Goal: Task Accomplishment & Management: Complete application form

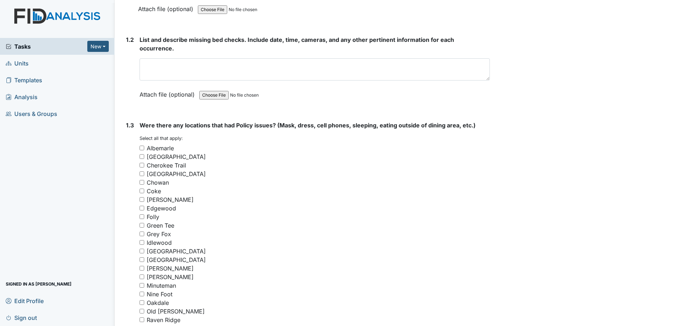
scroll to position [394, 0]
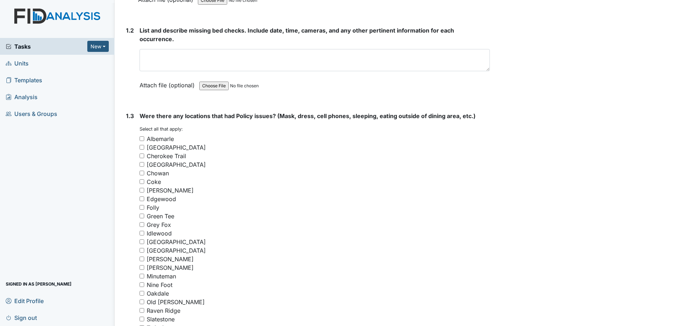
drag, startPoint x: 141, startPoint y: 146, endPoint x: 142, endPoint y: 151, distance: 5.2
click at [142, 147] on input "[GEOGRAPHIC_DATA]" at bounding box center [142, 147] width 5 height 5
checkbox input "true"
click at [143, 157] on input "Cherokee Trail" at bounding box center [142, 156] width 5 height 5
checkbox input "true"
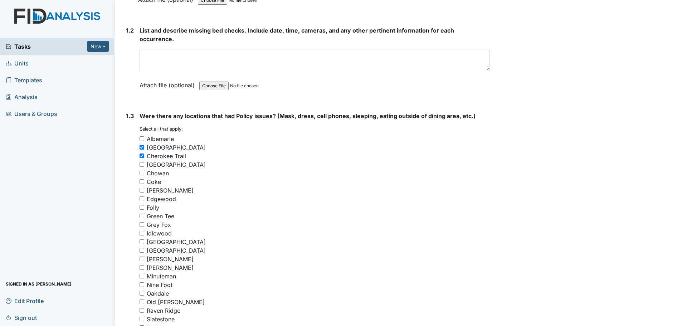
click at [141, 224] on input "Grey Fox" at bounding box center [142, 224] width 5 height 5
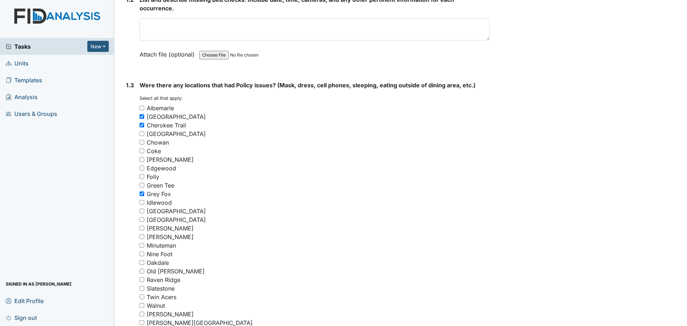
scroll to position [501, 0]
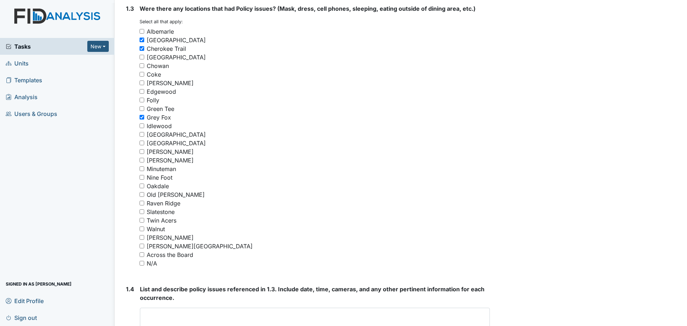
click at [142, 115] on input "Grey Fox" at bounding box center [142, 117] width 5 height 5
checkbox input "false"
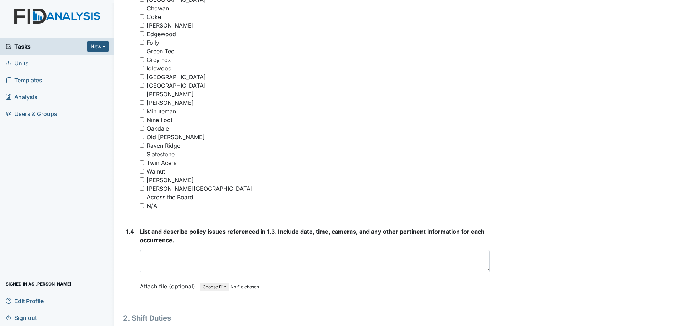
scroll to position [680, 0]
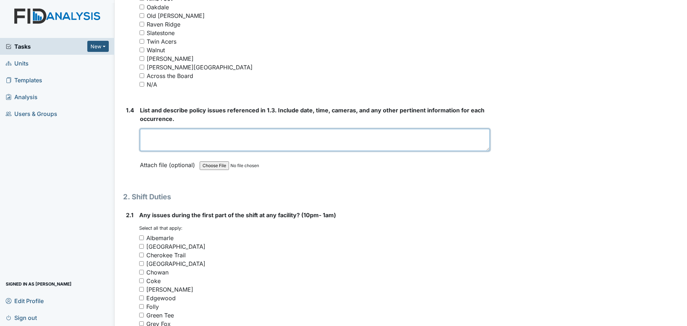
click at [194, 138] on textarea at bounding box center [315, 140] width 350 height 22
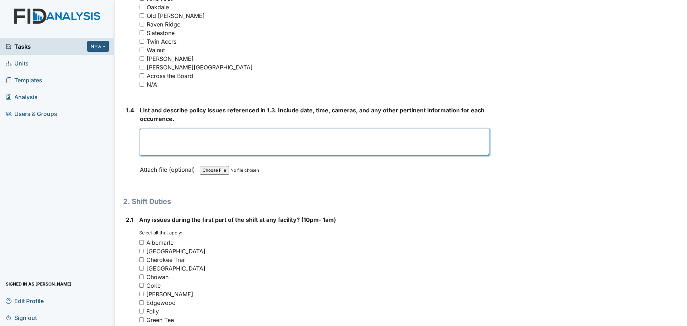
drag, startPoint x: 484, startPoint y: 149, endPoint x: 484, endPoint y: 156, distance: 7.9
click at [484, 156] on textarea at bounding box center [315, 142] width 350 height 27
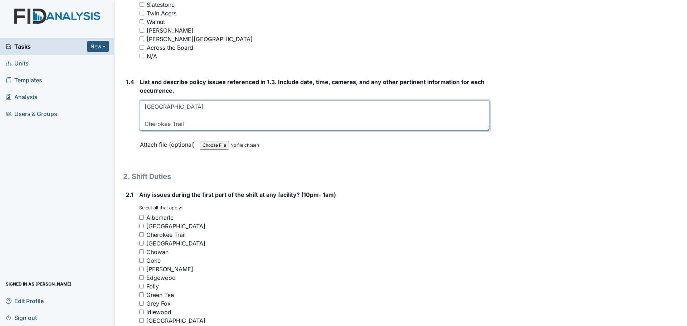
scroll to position [823, 0]
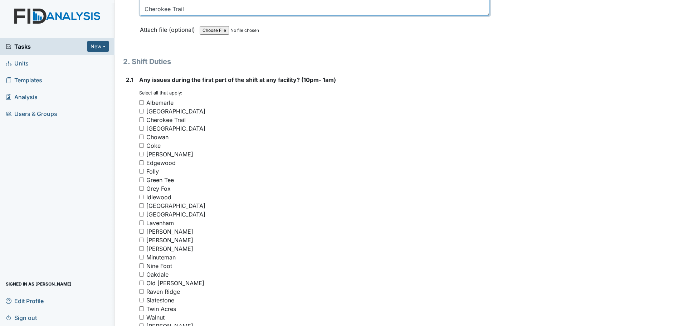
type textarea "[GEOGRAPHIC_DATA] Cherokee Trail"
click at [141, 111] on input "[GEOGRAPHIC_DATA]" at bounding box center [141, 111] width 5 height 5
checkbox input "true"
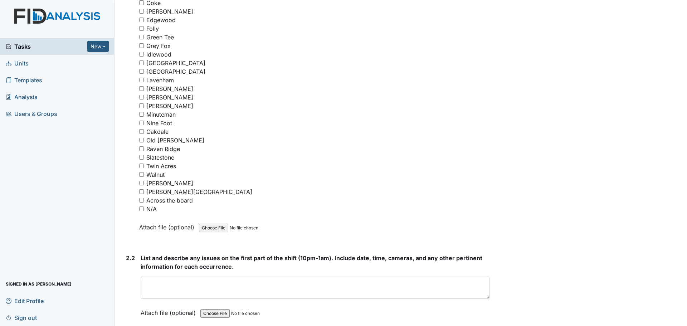
scroll to position [966, 0]
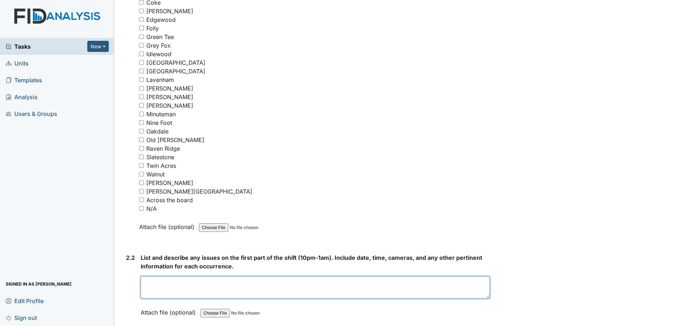
click at [275, 281] on textarea at bounding box center [315, 287] width 349 height 22
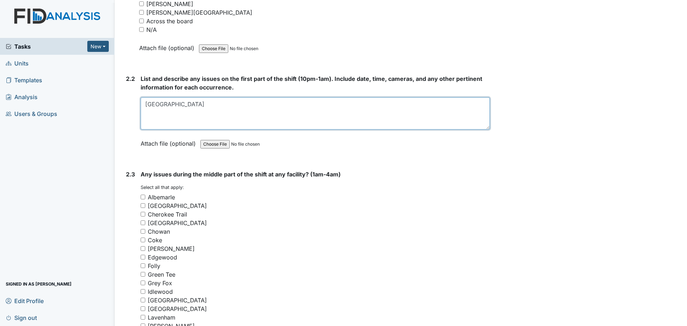
scroll to position [0, 0]
drag, startPoint x: 483, startPoint y: 116, endPoint x: 486, endPoint y: 126, distance: 10.5
click at [486, 126] on textarea "[GEOGRAPHIC_DATA]" at bounding box center [315, 113] width 349 height 32
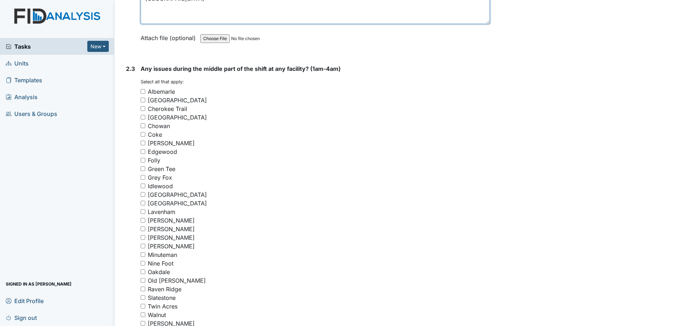
scroll to position [1253, 0]
type textarea "[GEOGRAPHIC_DATA]"
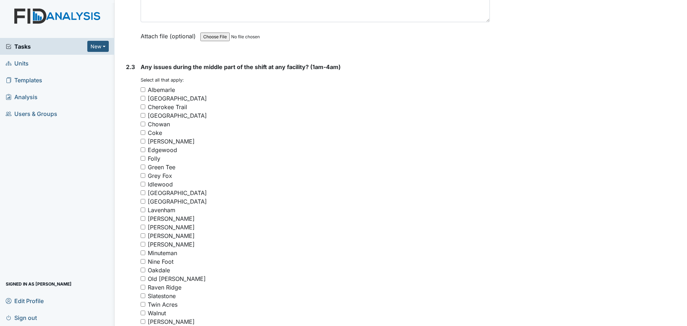
click at [144, 100] on input "[GEOGRAPHIC_DATA]" at bounding box center [143, 98] width 5 height 5
checkbox input "true"
click at [142, 106] on input "Cherokee Trail" at bounding box center [143, 107] width 5 height 5
checkbox input "true"
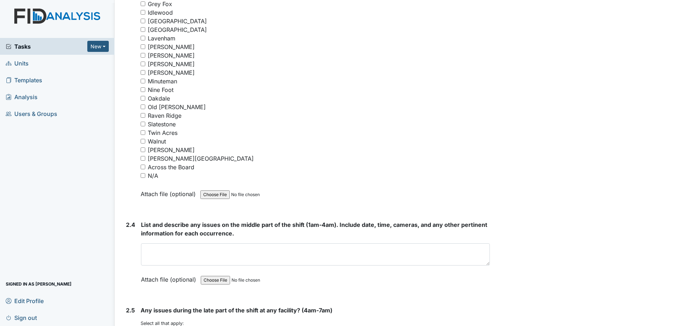
scroll to position [1503, 0]
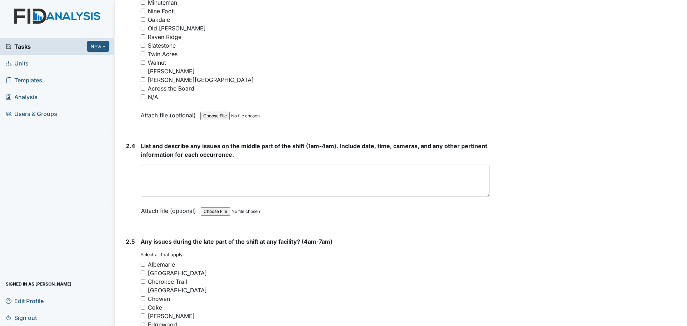
drag, startPoint x: 483, startPoint y: 184, endPoint x: 485, endPoint y: 202, distance: 18.0
click at [485, 197] on textarea at bounding box center [315, 181] width 349 height 32
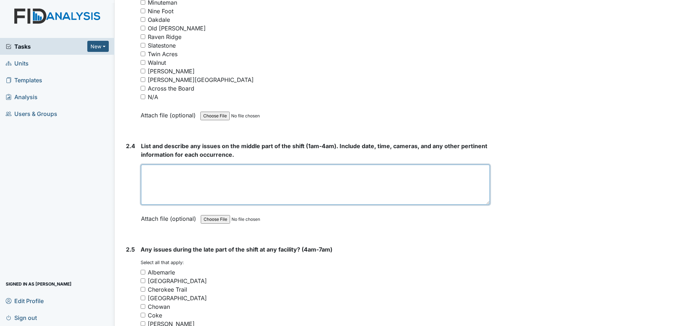
click at [390, 168] on textarea at bounding box center [315, 185] width 349 height 40
type textarea "B"
click at [482, 202] on textarea at bounding box center [315, 185] width 349 height 40
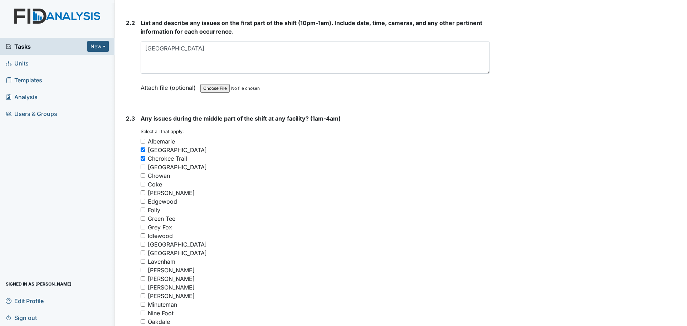
scroll to position [1074, 0]
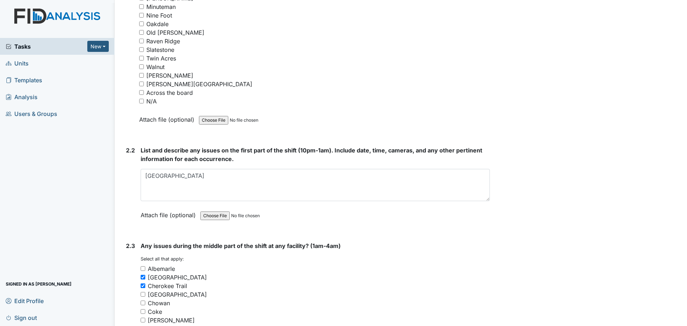
click at [482, 196] on textarea "[GEOGRAPHIC_DATA]" at bounding box center [315, 185] width 349 height 32
click at [482, 199] on textarea "[GEOGRAPHIC_DATA]" at bounding box center [315, 185] width 349 height 32
click at [487, 199] on div "Inspection: Night Auditor Report ID: #00011442 Open Autosaving... Location: Cor…" at bounding box center [307, 76] width 378 height 2289
click at [482, 198] on textarea "[GEOGRAPHIC_DATA]" at bounding box center [315, 185] width 349 height 32
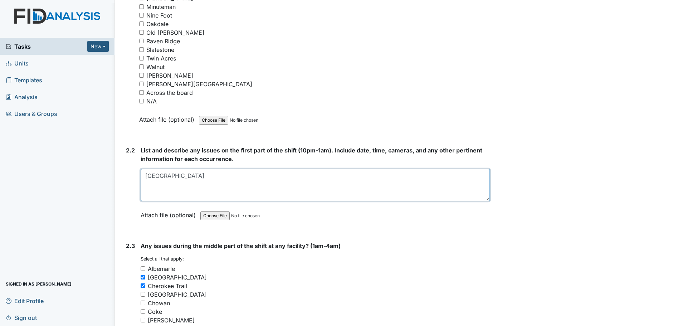
click at [476, 200] on textarea "[GEOGRAPHIC_DATA]" at bounding box center [315, 185] width 349 height 32
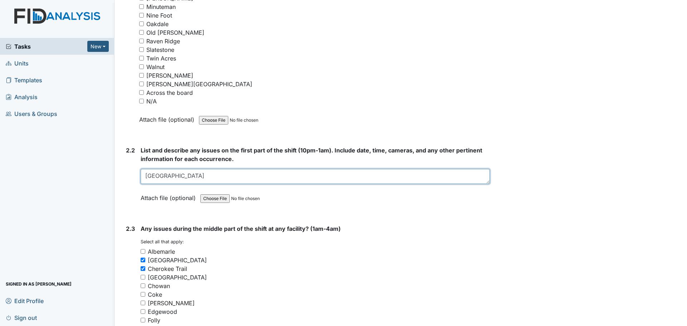
drag, startPoint x: 484, startPoint y: 199, endPoint x: 480, endPoint y: 181, distance: 17.7
click at [480, 181] on textarea "[GEOGRAPHIC_DATA]" at bounding box center [315, 176] width 349 height 15
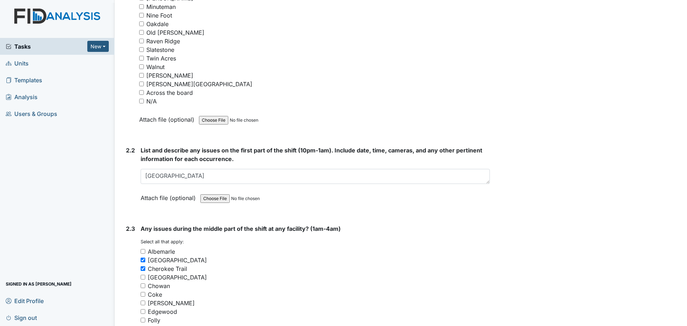
click at [480, 188] on div "List and describe any issues on the first part of the shift (10pm-1am). Include…" at bounding box center [315, 176] width 349 height 61
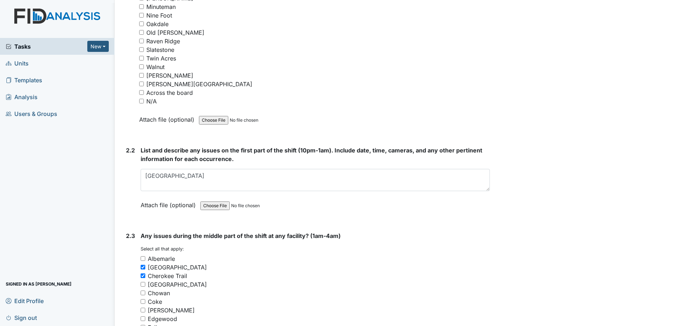
drag, startPoint x: 485, startPoint y: 181, endPoint x: 485, endPoint y: 189, distance: 7.2
click at [485, 189] on textarea "[GEOGRAPHIC_DATA]" at bounding box center [315, 180] width 349 height 22
click at [370, 215] on form "List and describe any issues on the first part of the shift (10pm-1am). Include…" at bounding box center [315, 183] width 349 height 74
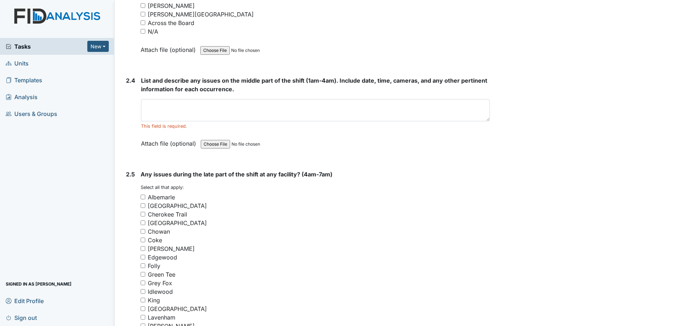
scroll to position [1575, 0]
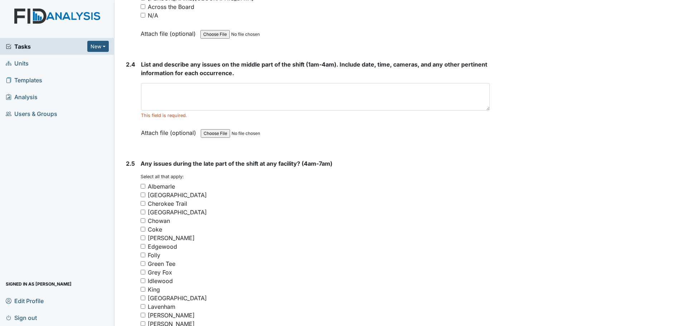
drag, startPoint x: 484, startPoint y: 103, endPoint x: 485, endPoint y: 110, distance: 6.5
click at [485, 110] on textarea at bounding box center [315, 97] width 349 height 28
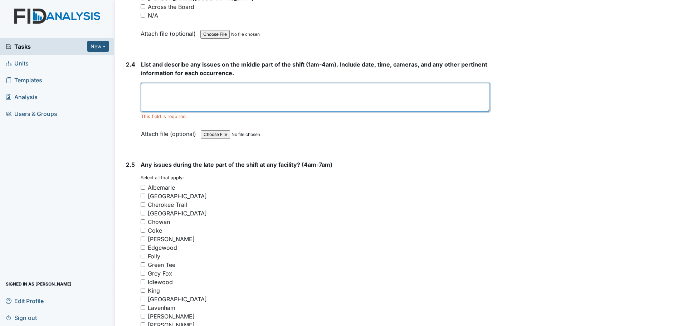
click at [454, 89] on textarea at bounding box center [315, 97] width 349 height 29
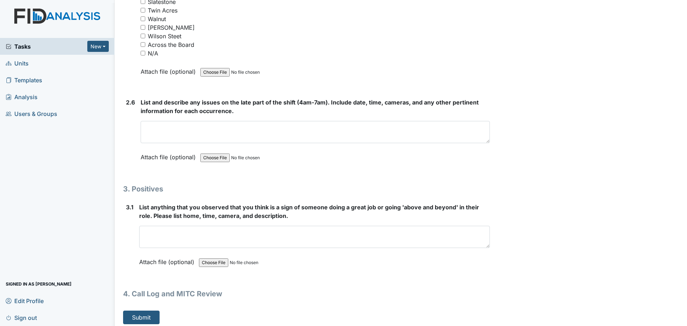
scroll to position [1971, 0]
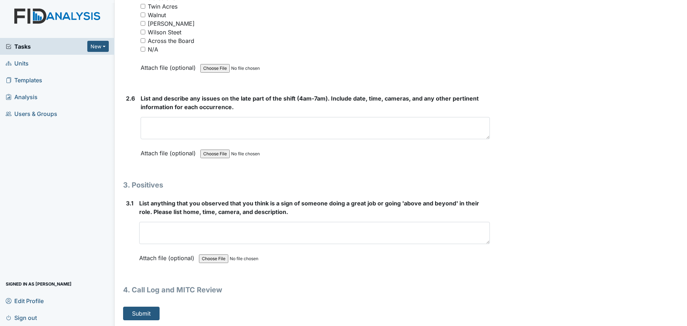
type textarea "[GEOGRAPHIC_DATA] Cherokee Trail"
drag, startPoint x: 481, startPoint y: 247, endPoint x: 496, endPoint y: 284, distance: 40.6
drag, startPoint x: 483, startPoint y: 242, endPoint x: 505, endPoint y: 343, distance: 103.7
click at [505, 326] on html "Tasks New Form Inspection Document Bundle Units Templates Analysis Users & Grou…" at bounding box center [343, 163] width 687 height 326
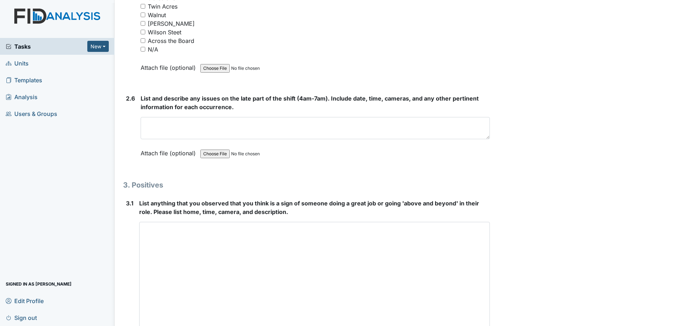
scroll to position [2072, 0]
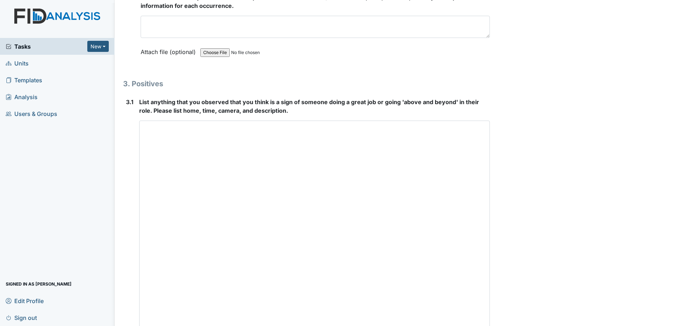
drag, startPoint x: 484, startPoint y: 240, endPoint x: 545, endPoint y: 343, distance: 119.4
click at [545, 326] on html "Tasks New Form Inspection Document Bundle Units Templates Analysis Users & Grou…" at bounding box center [343, 163] width 687 height 326
click at [397, 181] on textarea at bounding box center [314, 234] width 351 height 226
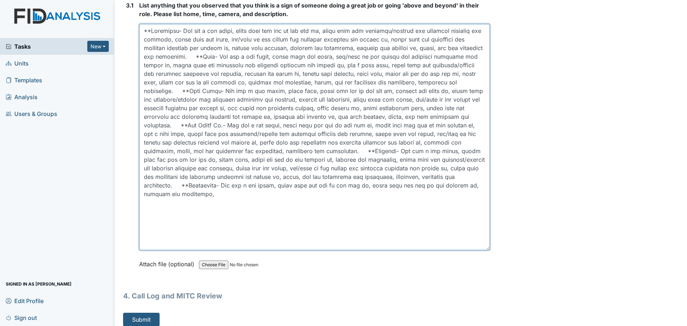
scroll to position [2175, 0]
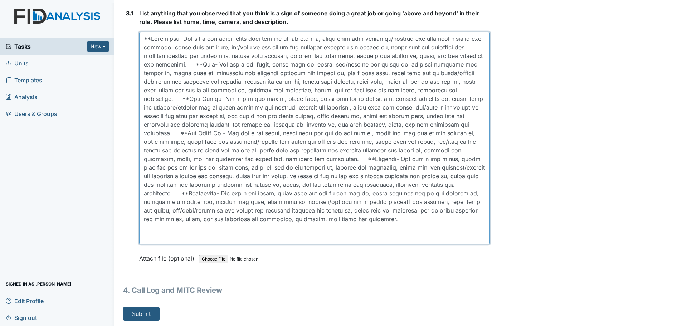
drag, startPoint x: 482, startPoint y: 243, endPoint x: 482, endPoint y: 227, distance: 15.4
click at [482, 228] on textarea at bounding box center [314, 138] width 351 height 213
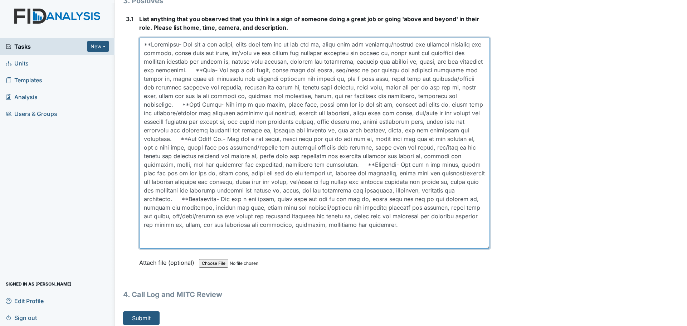
scroll to position [2152, 0]
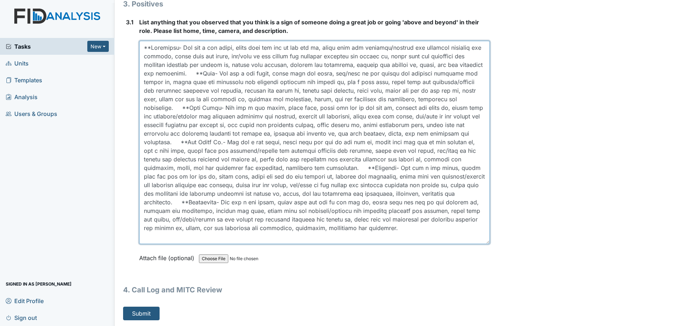
drag, startPoint x: 482, startPoint y: 242, endPoint x: 482, endPoint y: 234, distance: 7.9
click at [482, 234] on textarea at bounding box center [314, 142] width 351 height 203
type textarea "**Albemarle- She did a med count, wiped down and mop in the med rm, wiped down …"
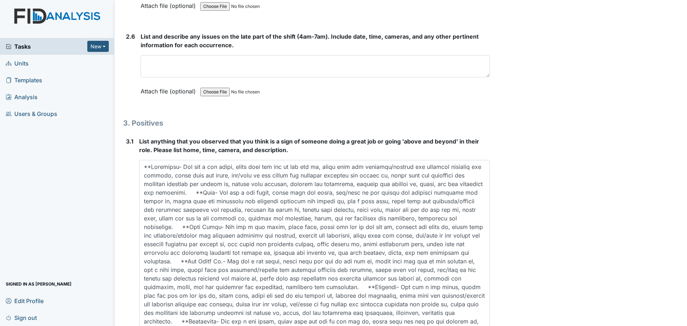
scroll to position [2009, 0]
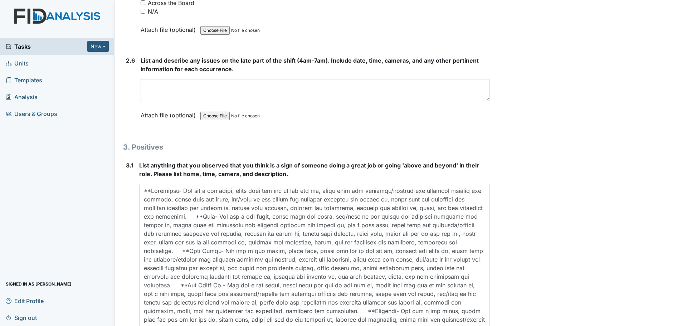
click at [141, 13] on input "N/A" at bounding box center [143, 11] width 5 height 5
checkbox input "true"
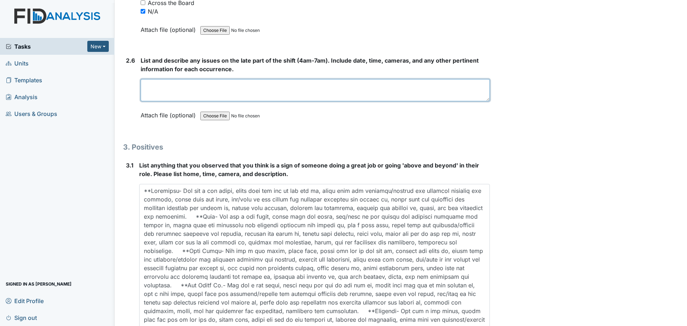
click at [225, 96] on textarea at bounding box center [315, 90] width 349 height 22
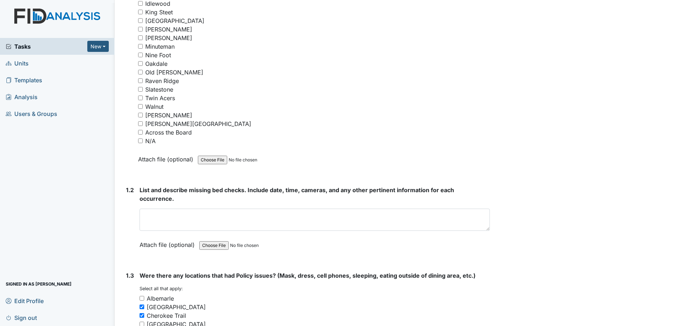
scroll to position [219, 0]
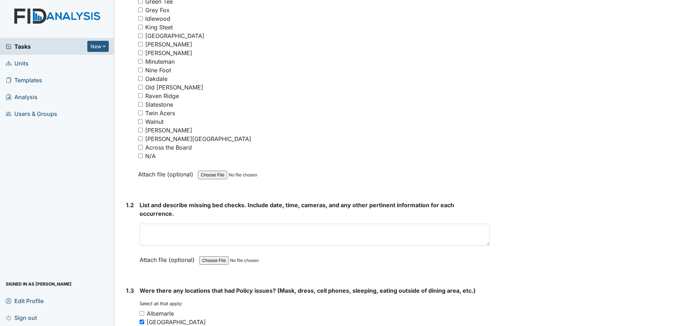
type textarea "Staff finished cleaning and assisted residents."
click at [141, 157] on input "N/A" at bounding box center [140, 156] width 5 height 5
checkbox input "true"
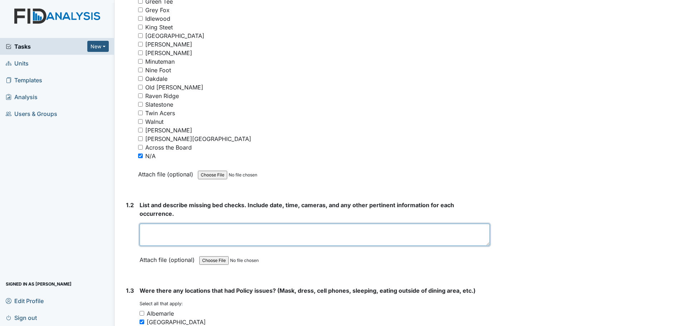
click at [381, 231] on textarea at bounding box center [315, 235] width 350 height 22
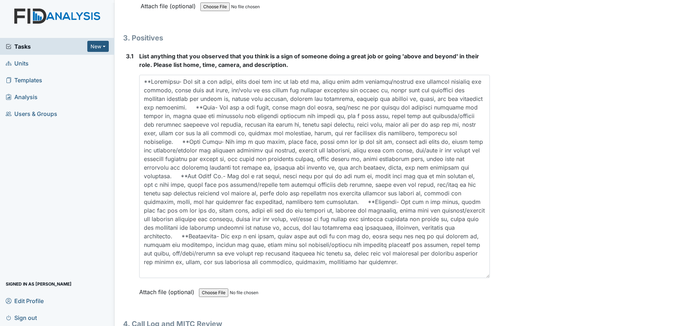
scroll to position [2152, 0]
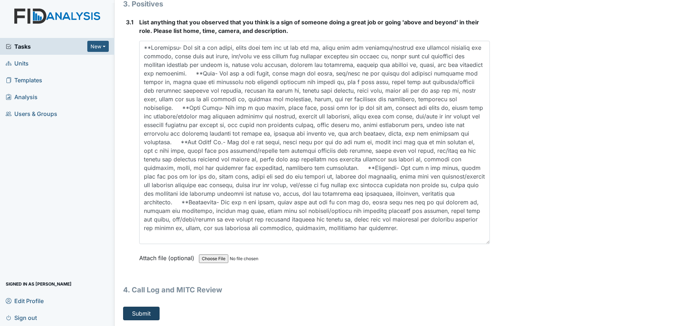
type textarea "Everyone did their bed checks."
click at [144, 315] on button "Submit" at bounding box center [141, 314] width 37 height 14
